Goal: Task Accomplishment & Management: Complete application form

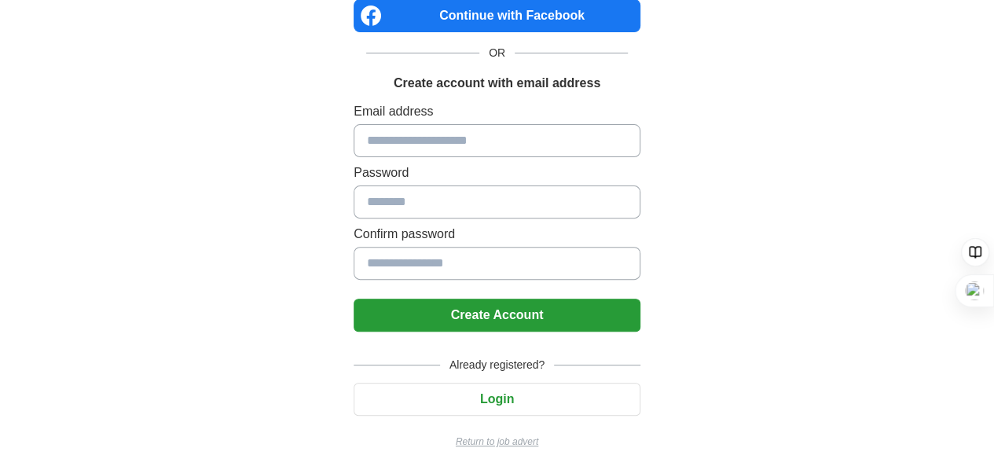
click at [373, 141] on input at bounding box center [497, 140] width 287 height 33
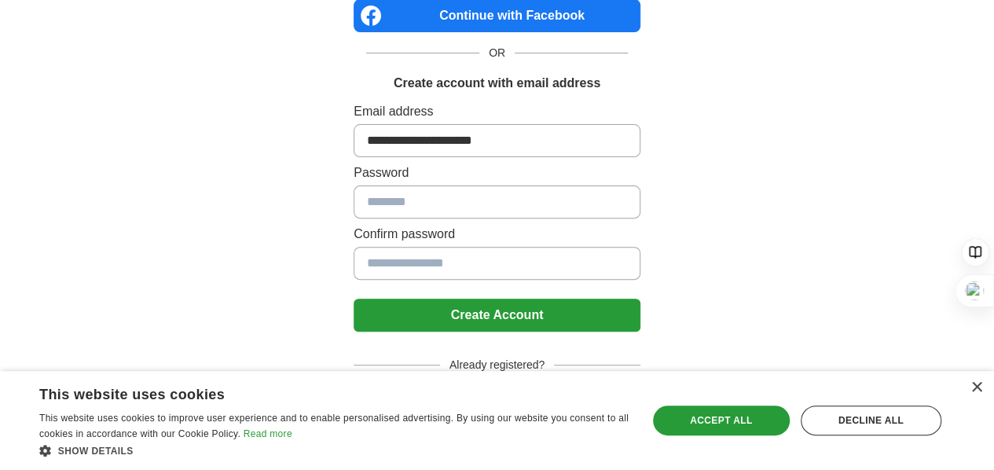
type input "**********"
click at [533, 315] on button "Create Account" at bounding box center [497, 315] width 287 height 33
